Goal: Task Accomplishment & Management: Manage account settings

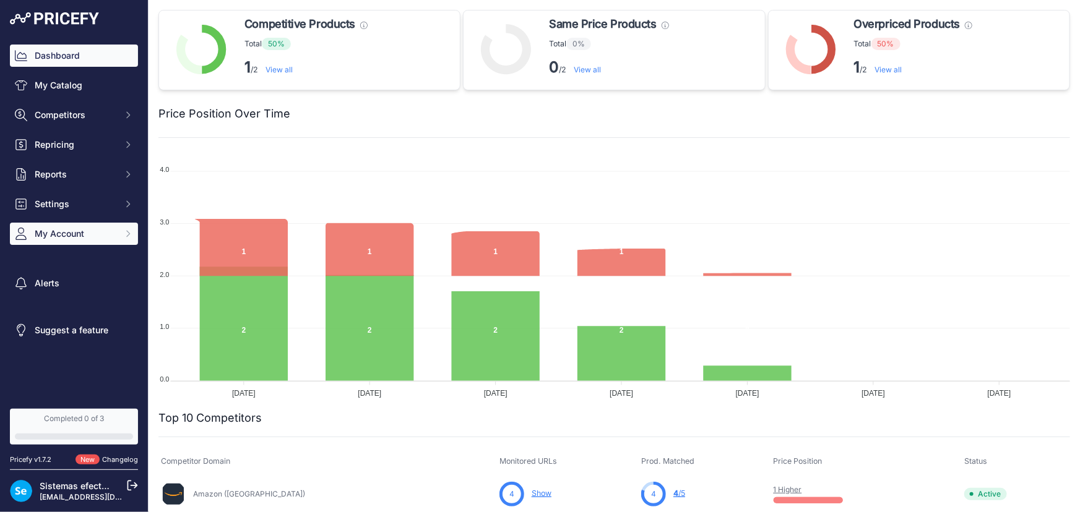
click at [77, 235] on span "My Account" at bounding box center [75, 234] width 81 height 12
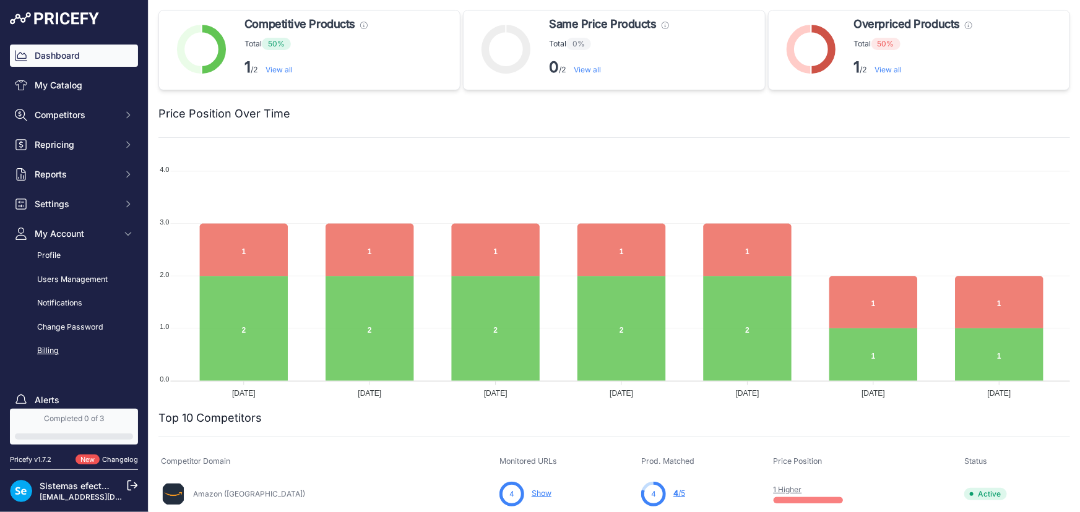
click at [57, 347] on link "Billing" at bounding box center [74, 351] width 128 height 22
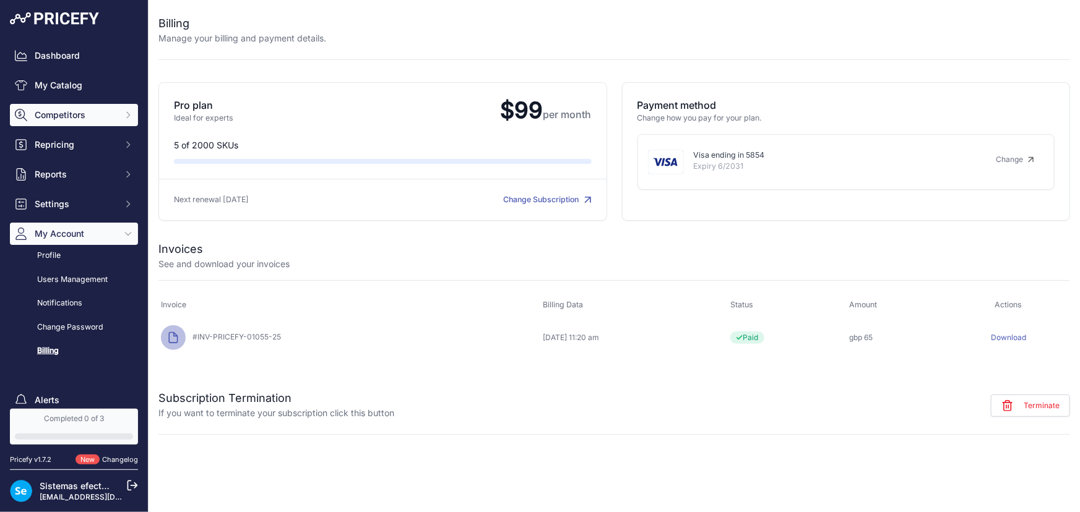
click at [64, 119] on span "Competitors" at bounding box center [75, 115] width 81 height 12
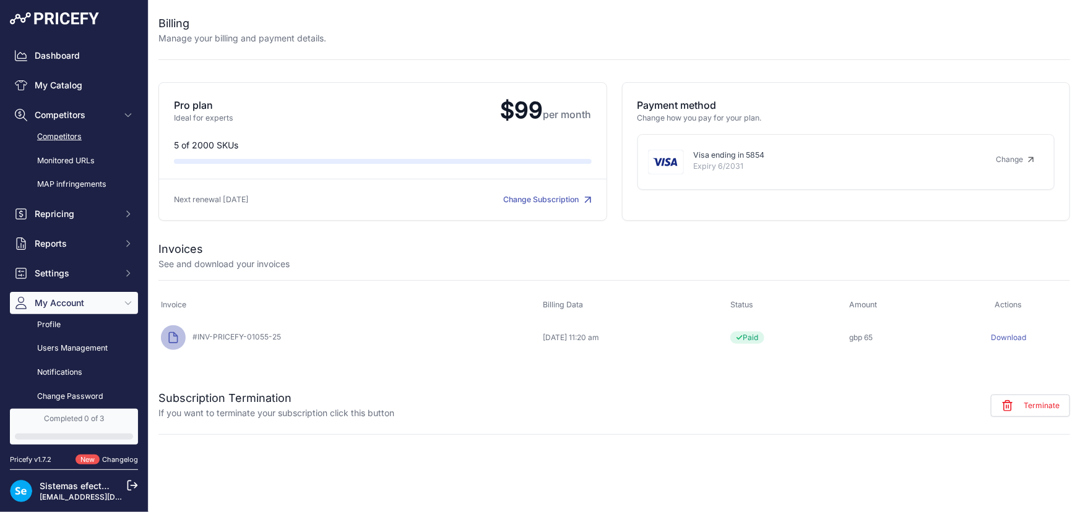
click at [74, 138] on link "Competitors" at bounding box center [74, 137] width 128 height 22
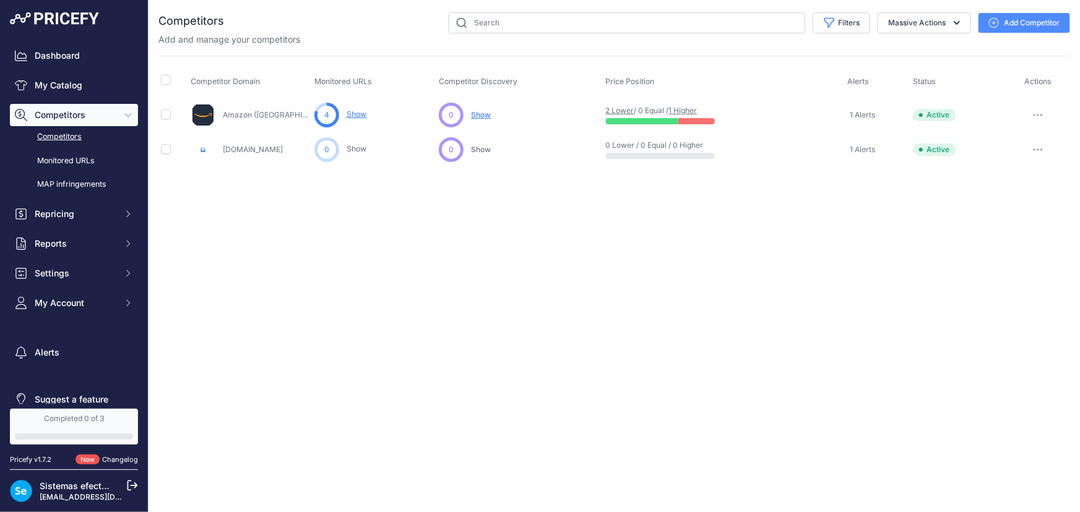
click at [73, 421] on div "Completed 0 of 3" at bounding box center [74, 419] width 118 height 10
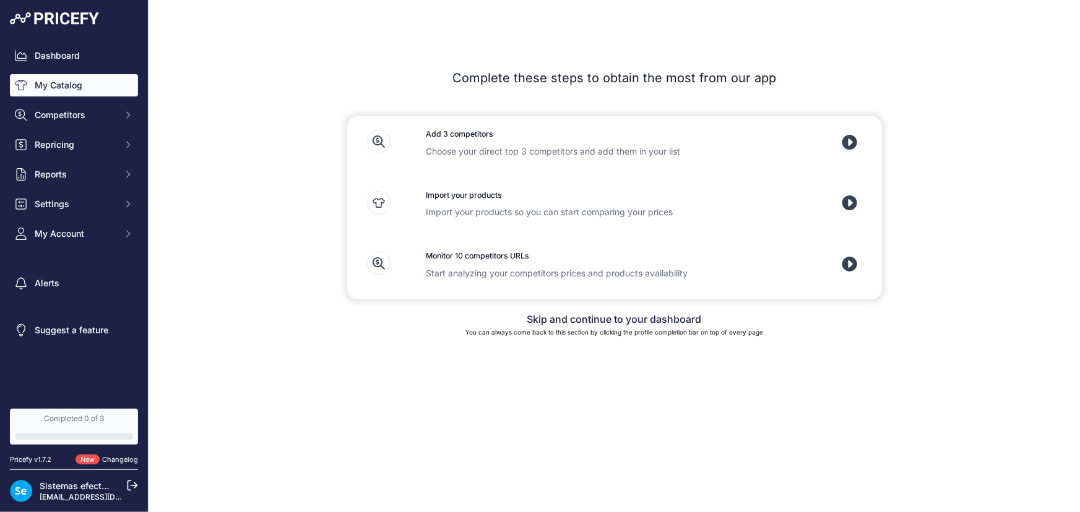
click at [69, 84] on link "My Catalog" at bounding box center [74, 85] width 128 height 22
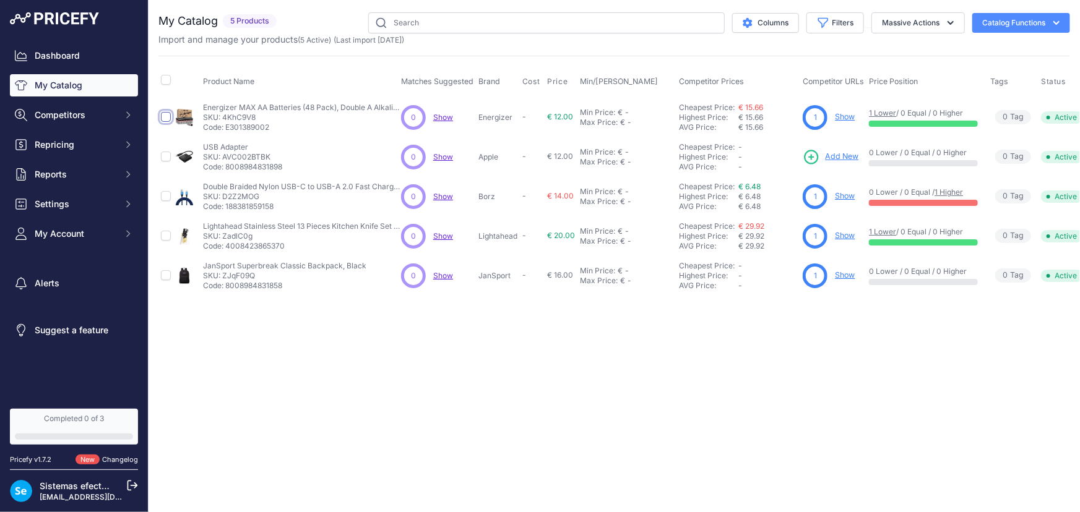
click at [166, 112] on input "checkbox" at bounding box center [166, 117] width 10 height 10
checkbox input "true"
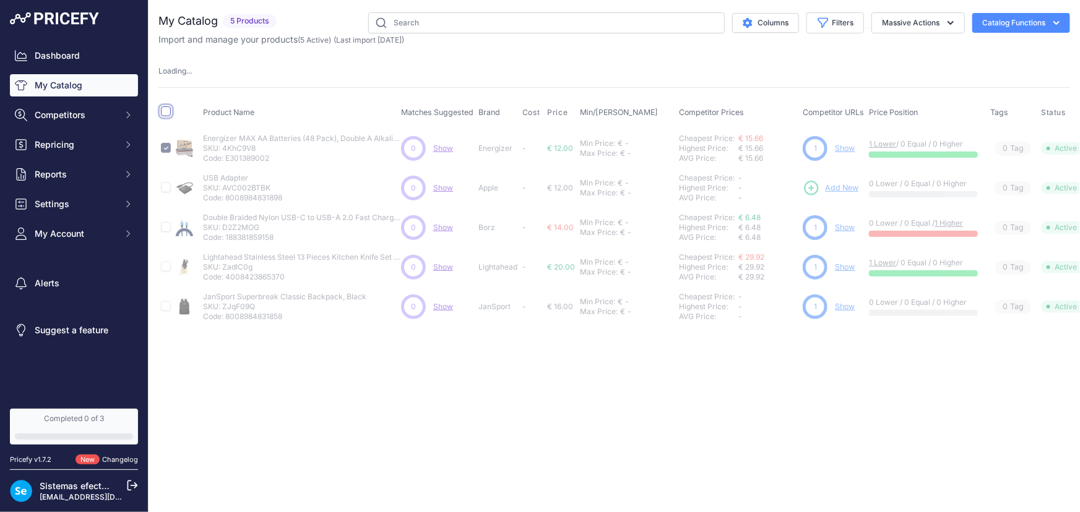
click at [163, 110] on input "checkbox" at bounding box center [166, 111] width 10 height 10
checkbox input "true"
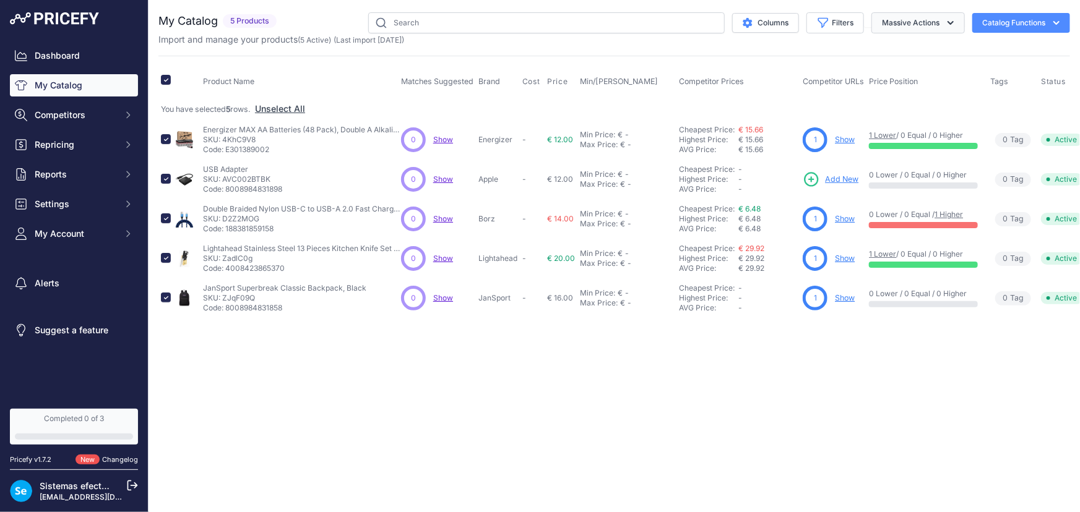
click at [954, 17] on icon "button" at bounding box center [950, 23] width 12 height 12
click at [892, 95] on span "Delete" at bounding box center [889, 96] width 26 height 11
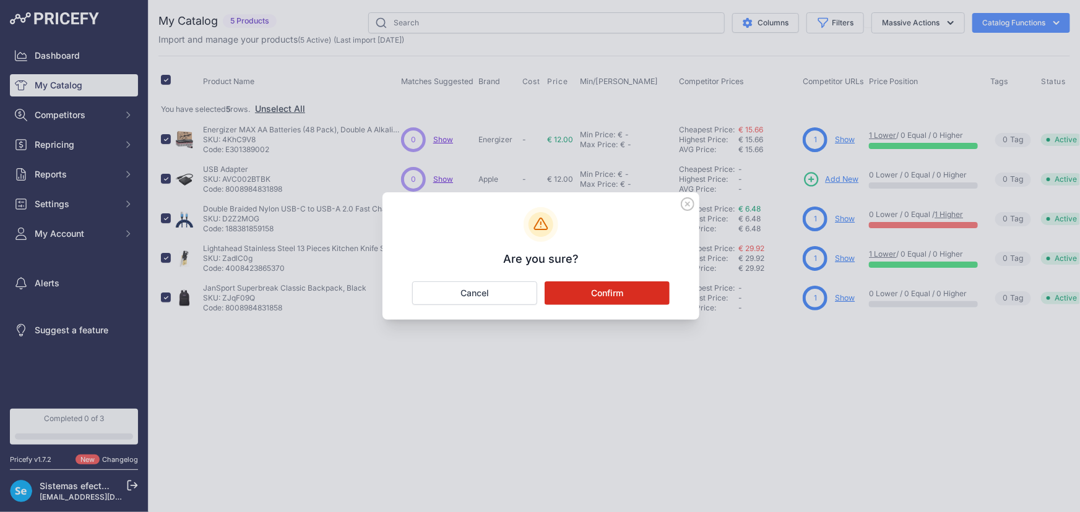
click at [628, 289] on button "Confirm" at bounding box center [607, 294] width 125 height 24
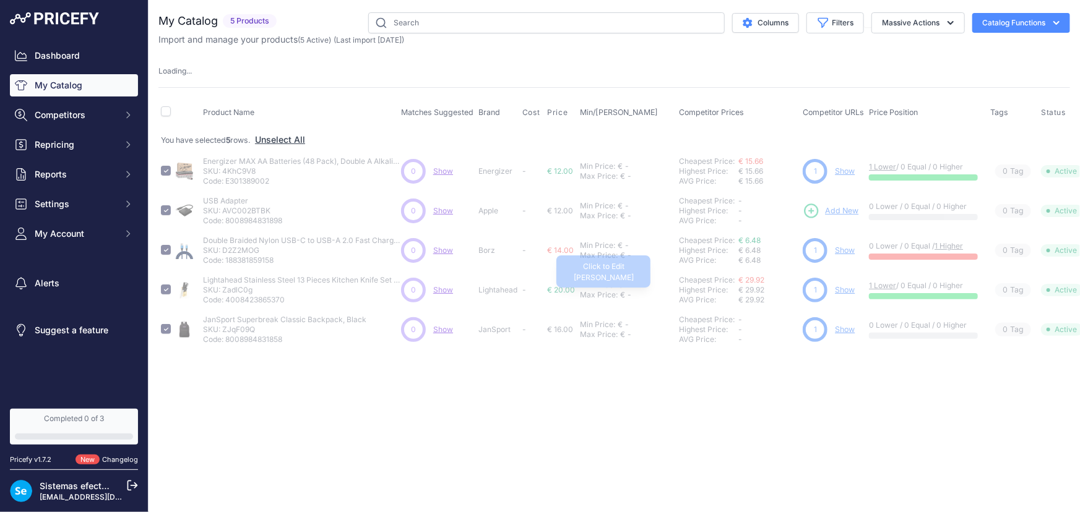
checkbox input "false"
